Goal: Transaction & Acquisition: Download file/media

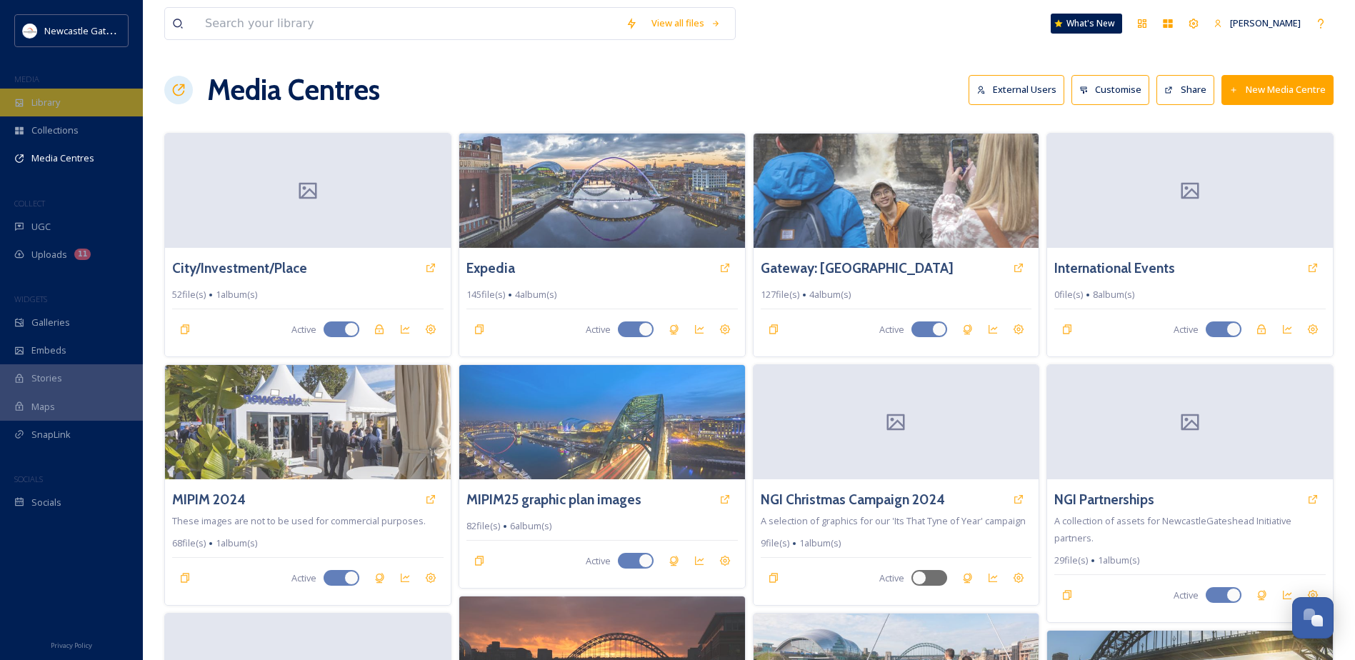
click at [33, 108] on span "Library" at bounding box center [45, 103] width 29 height 14
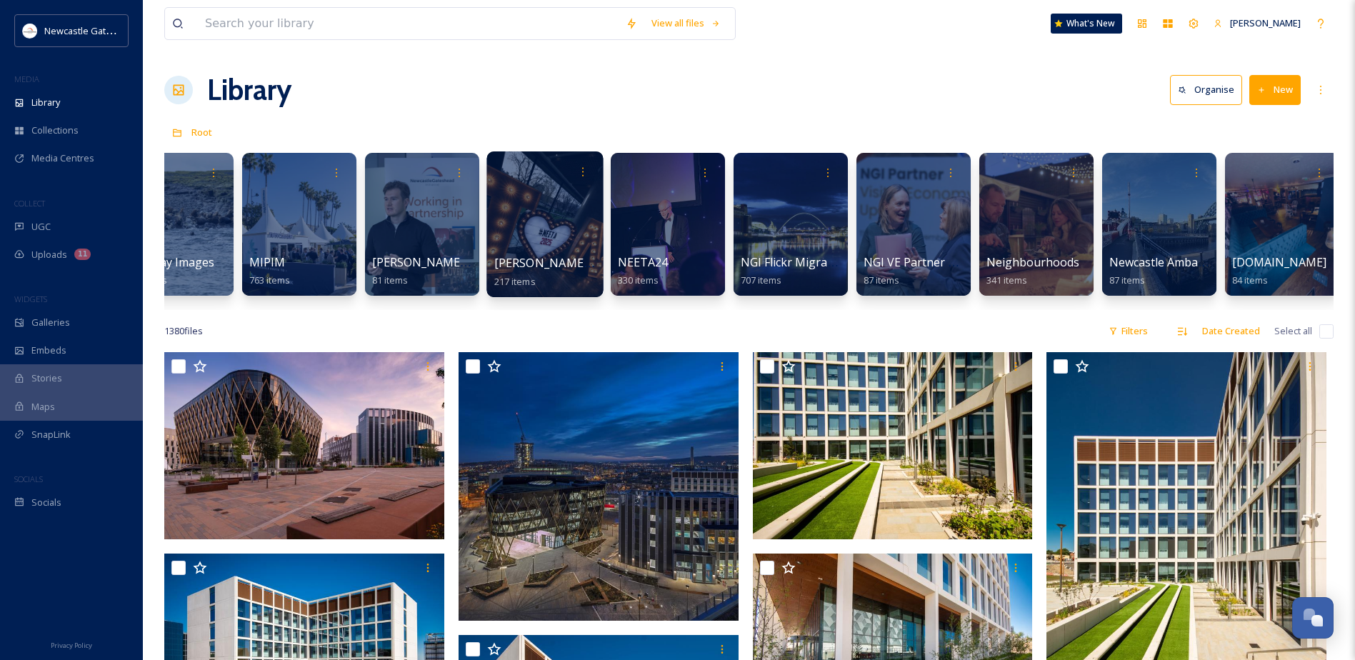
scroll to position [0, 1220]
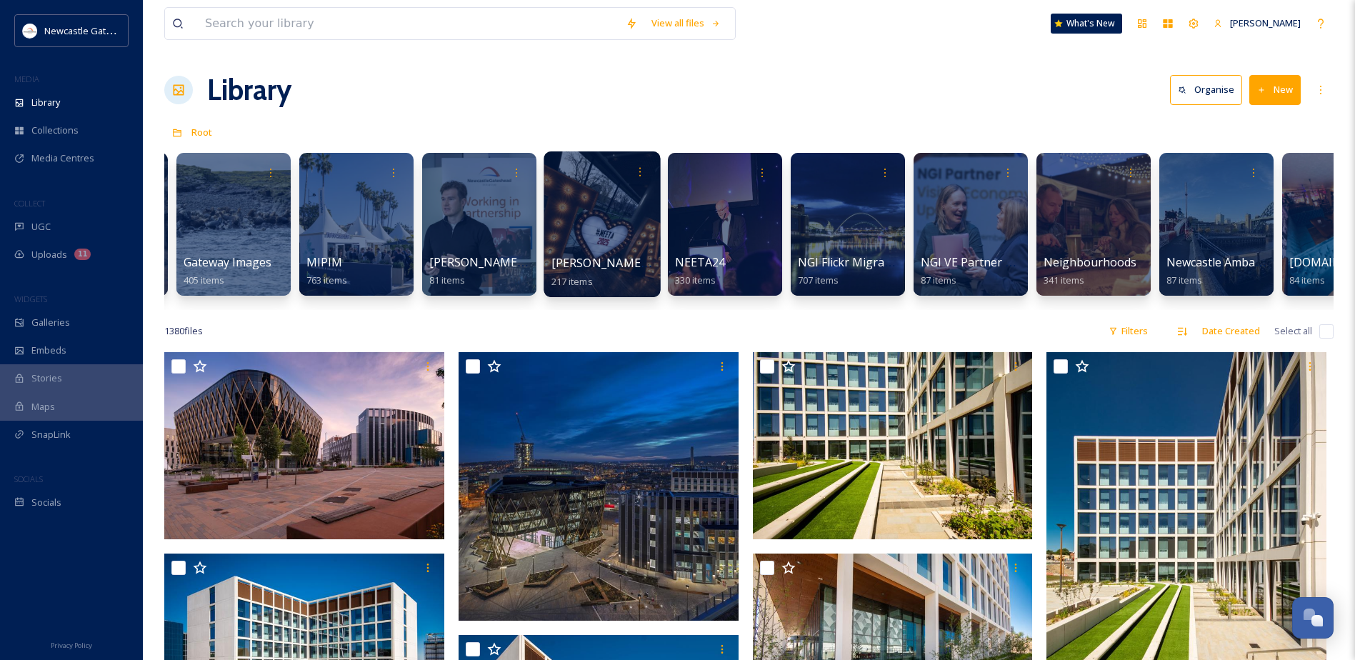
click at [594, 221] on div at bounding box center [601, 224] width 116 height 146
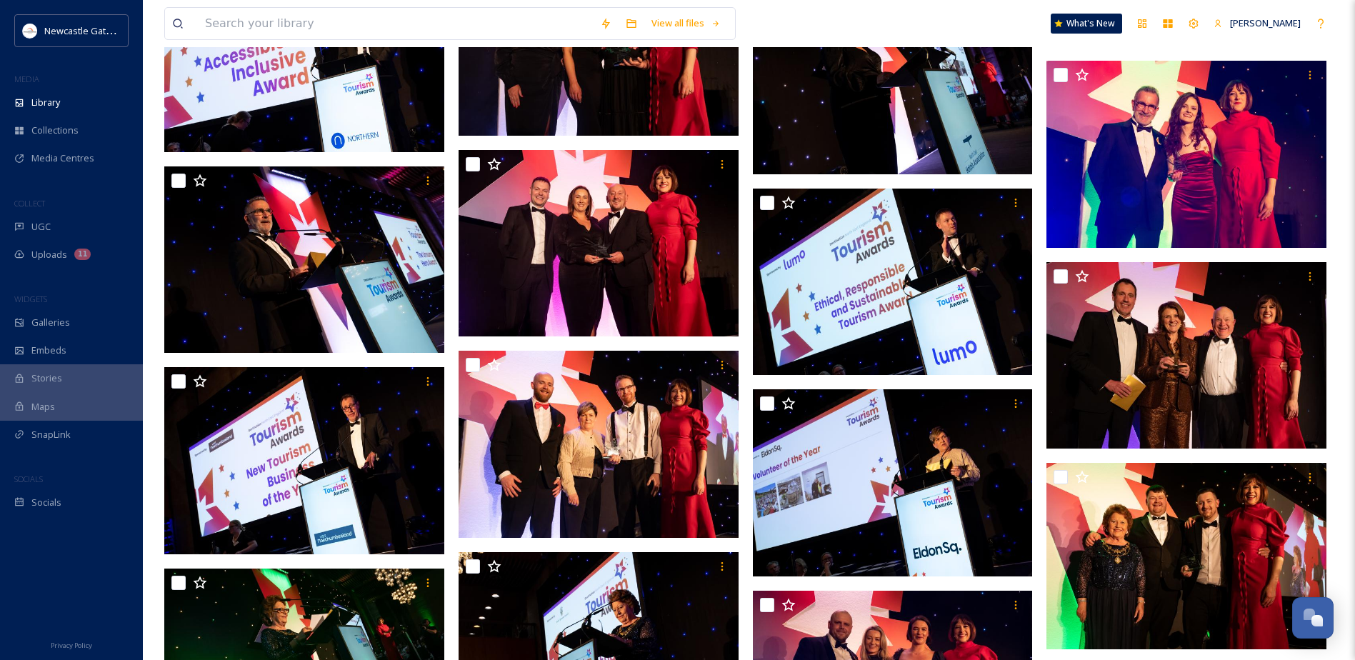
scroll to position [9068, 0]
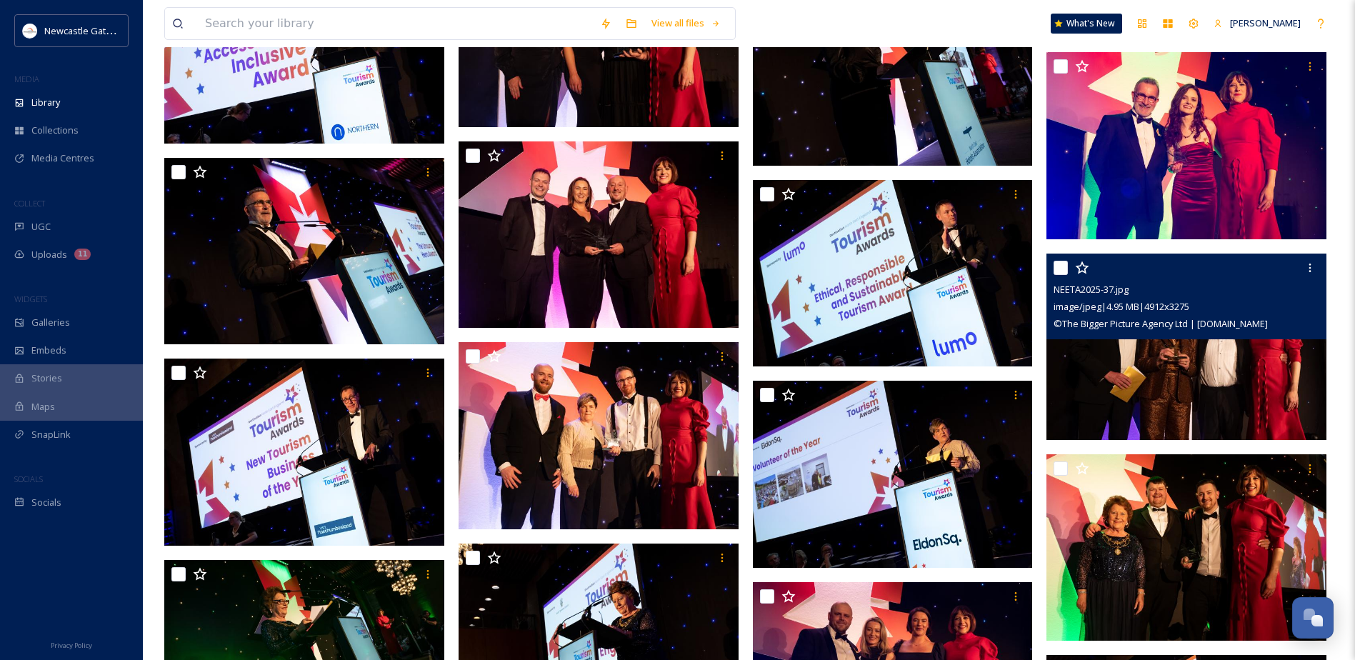
click at [1241, 376] on img at bounding box center [1186, 347] width 280 height 187
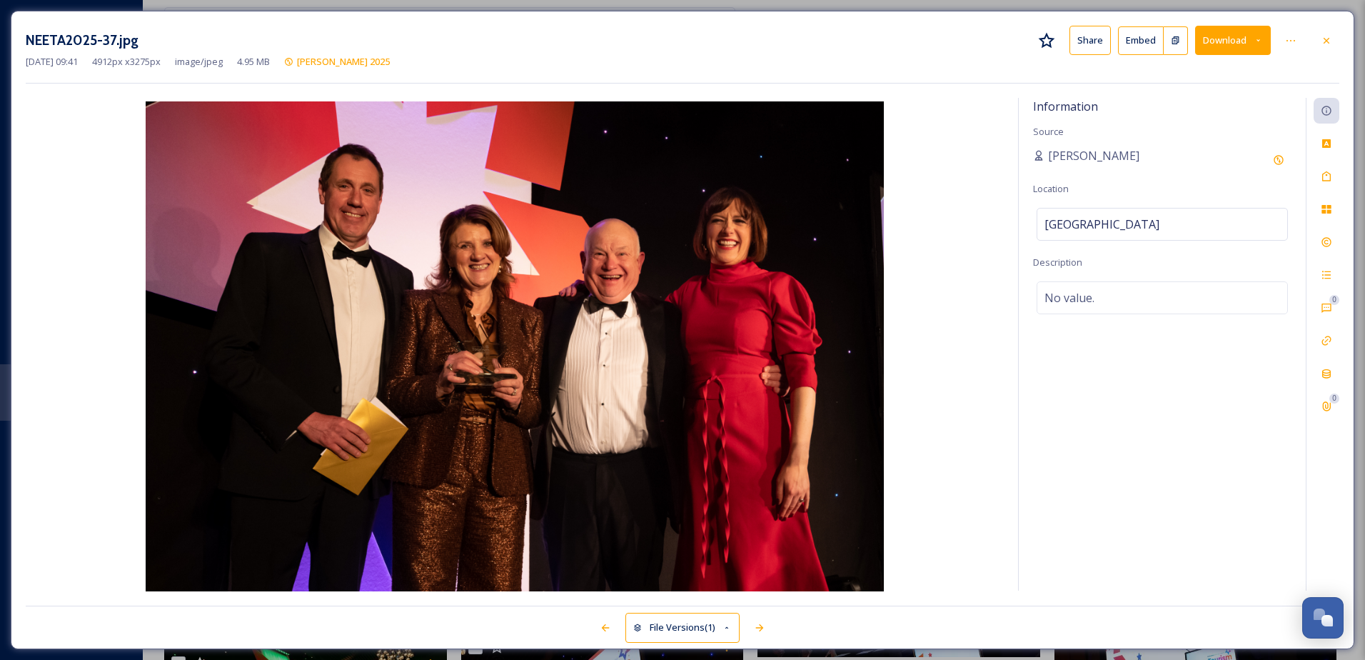
click at [1243, 42] on button "Download" at bounding box center [1233, 40] width 76 height 29
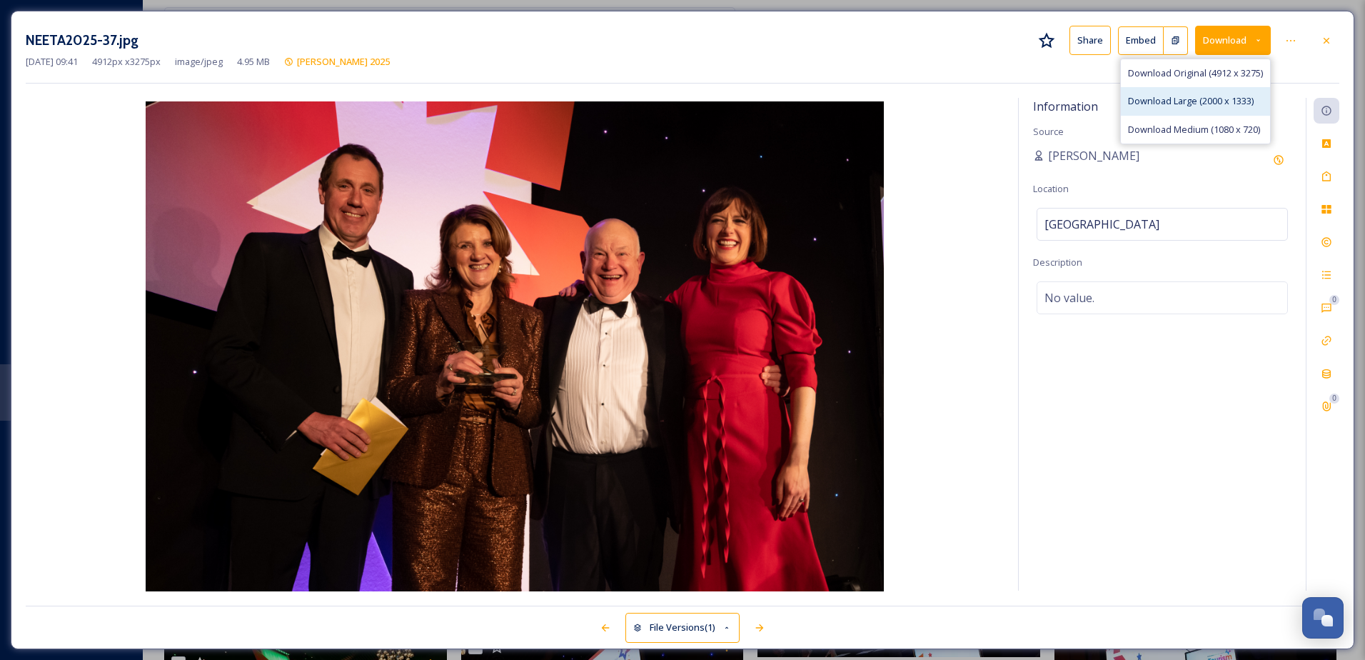
click at [1214, 104] on span "Download Large (2000 x 1333)" at bounding box center [1191, 101] width 126 height 14
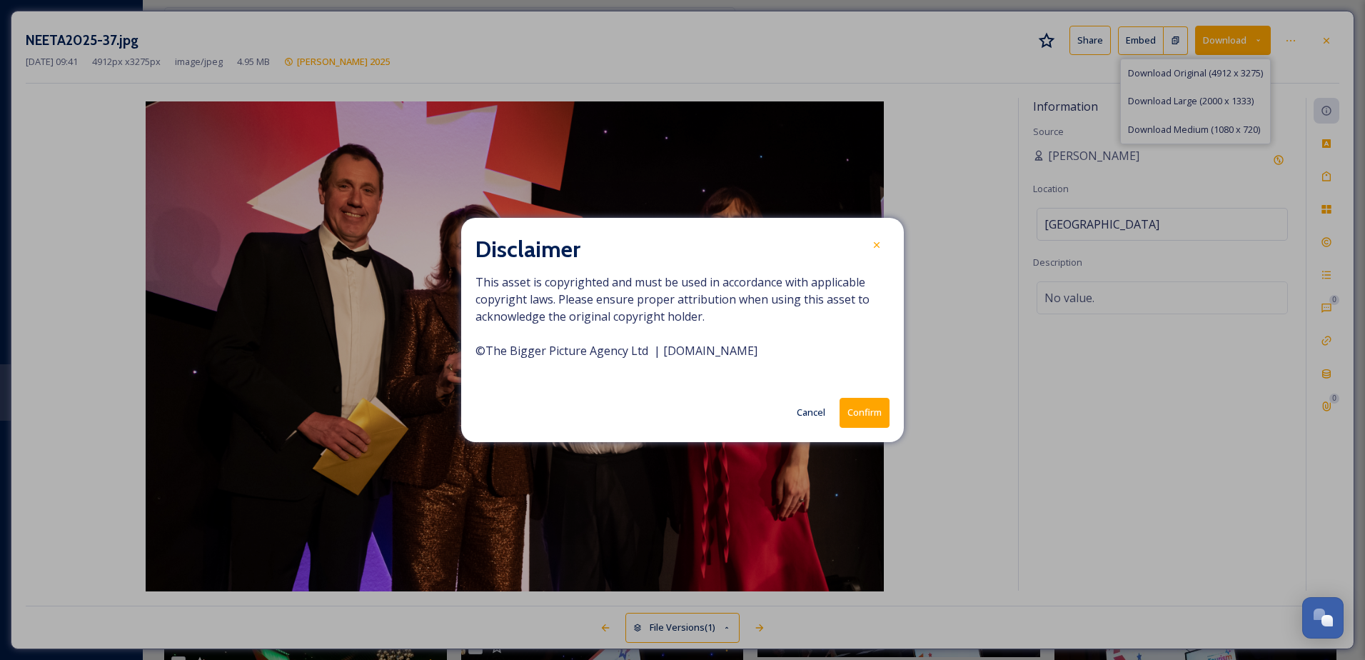
click at [868, 414] on button "Confirm" at bounding box center [865, 412] width 50 height 29
